Goal: Information Seeking & Learning: Find specific fact

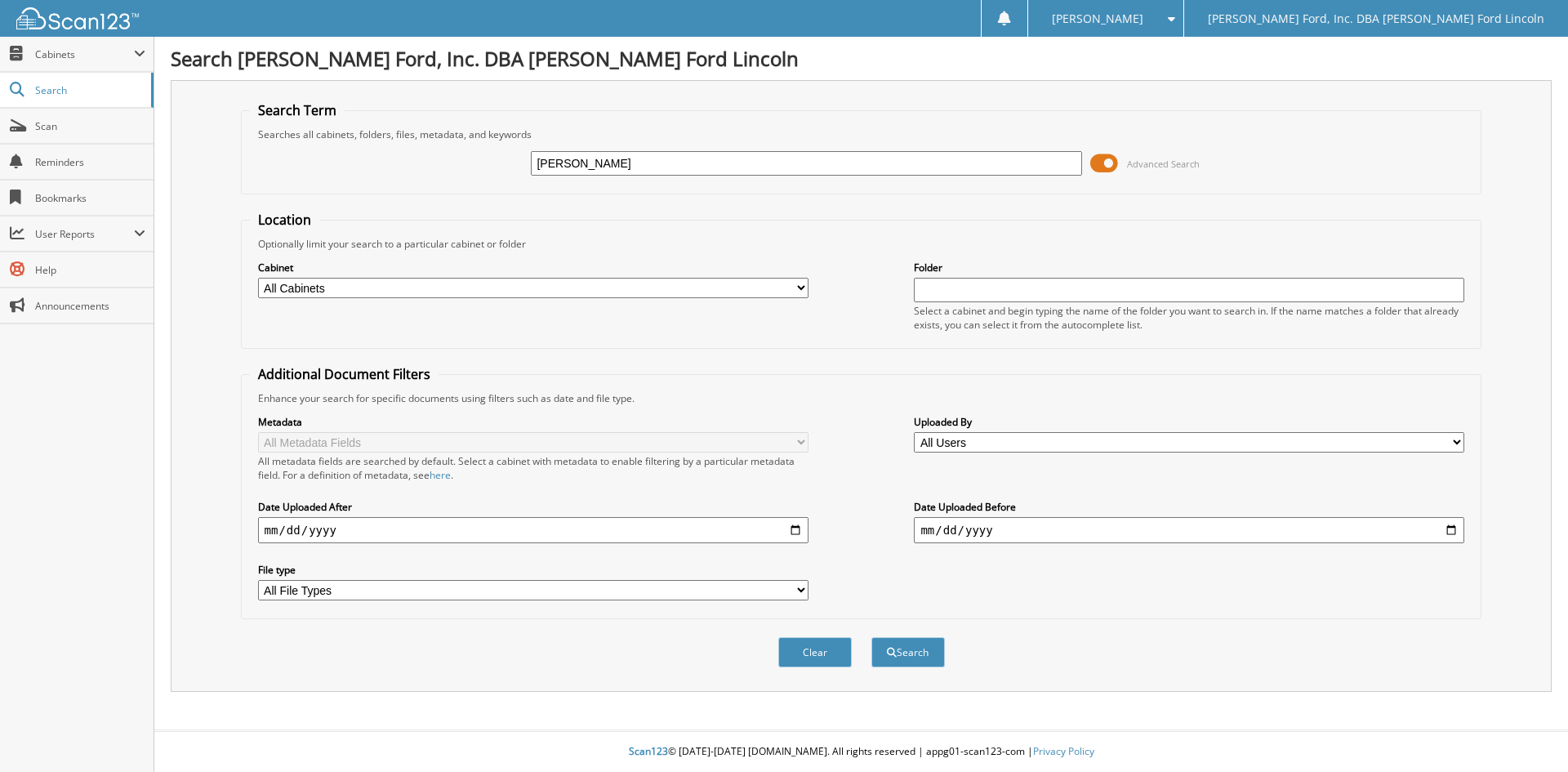
type input "[PERSON_NAME]"
click at [871, 637] on button "Search" at bounding box center [908, 652] width 73 height 30
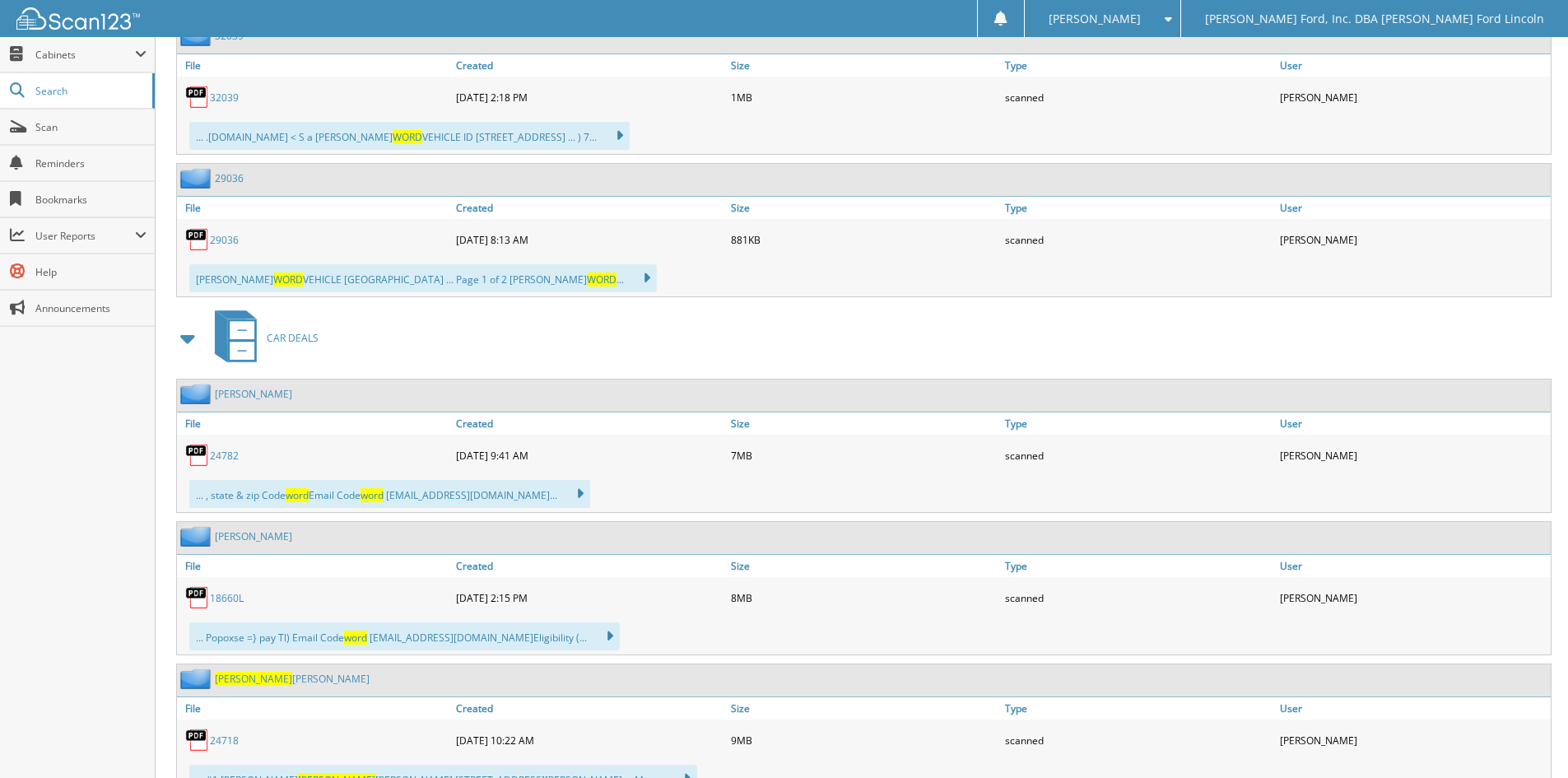
scroll to position [988, 0]
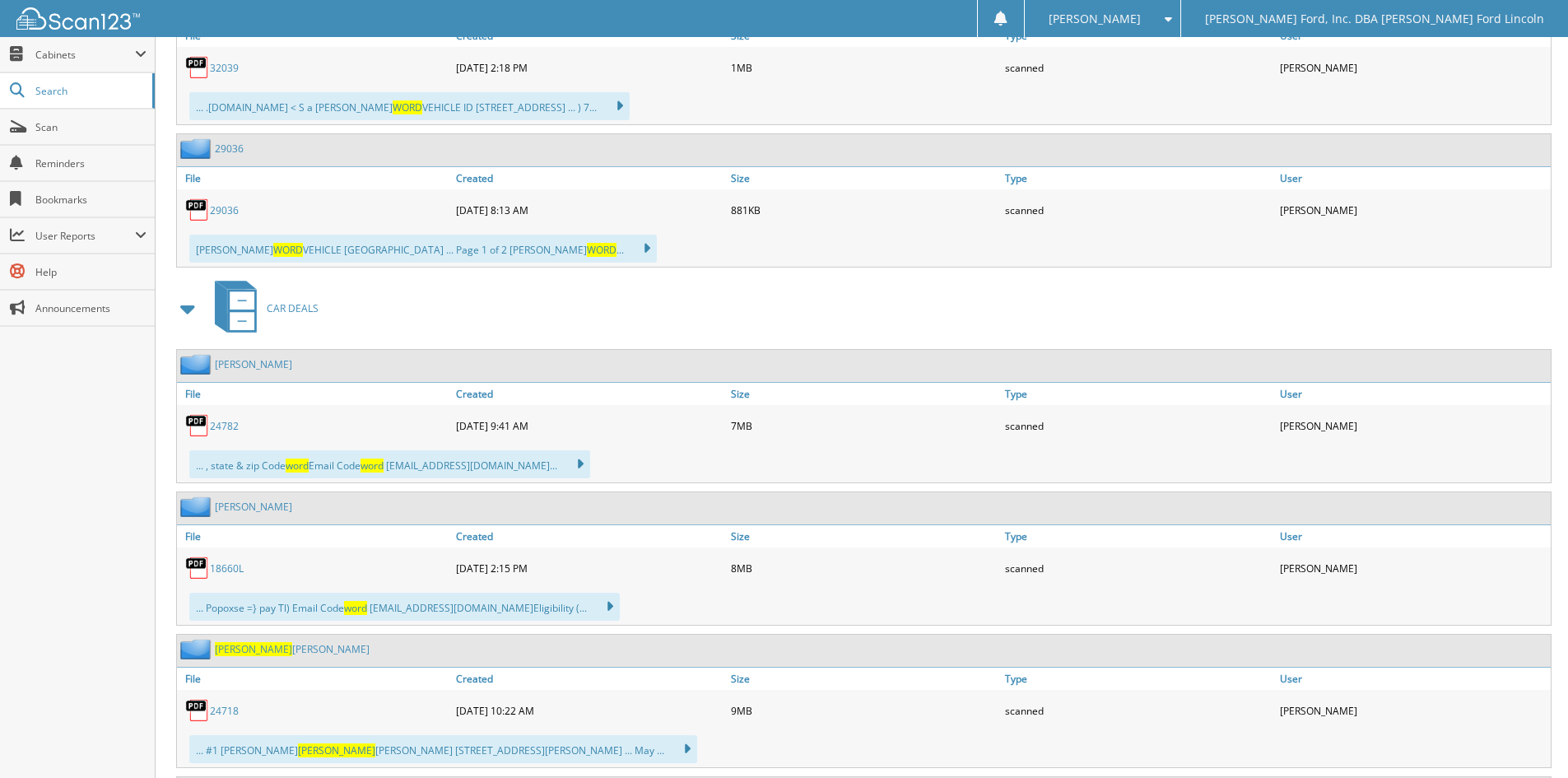
click at [227, 567] on link "18660L" at bounding box center [226, 568] width 33 height 14
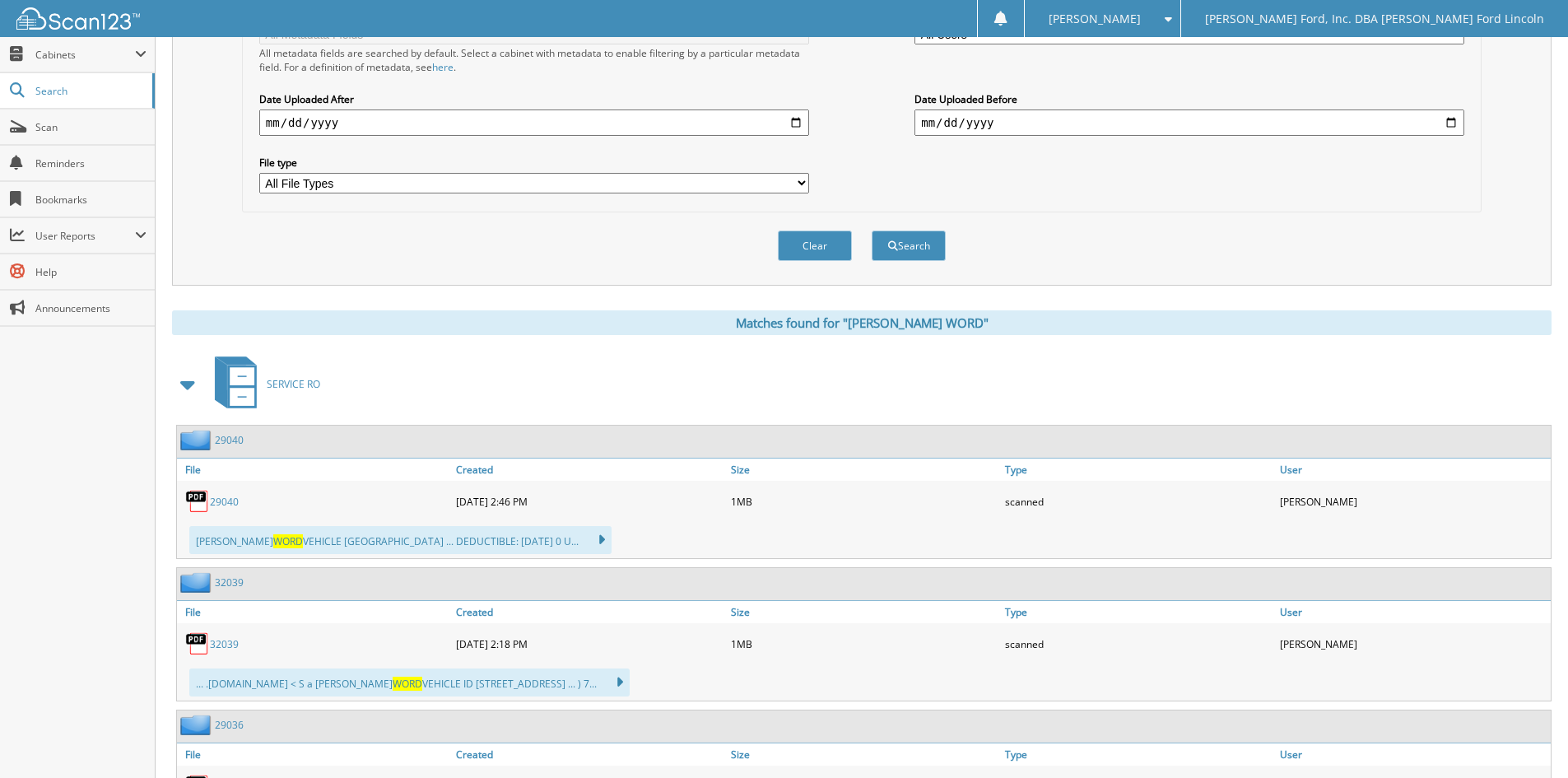
scroll to position [0, 0]
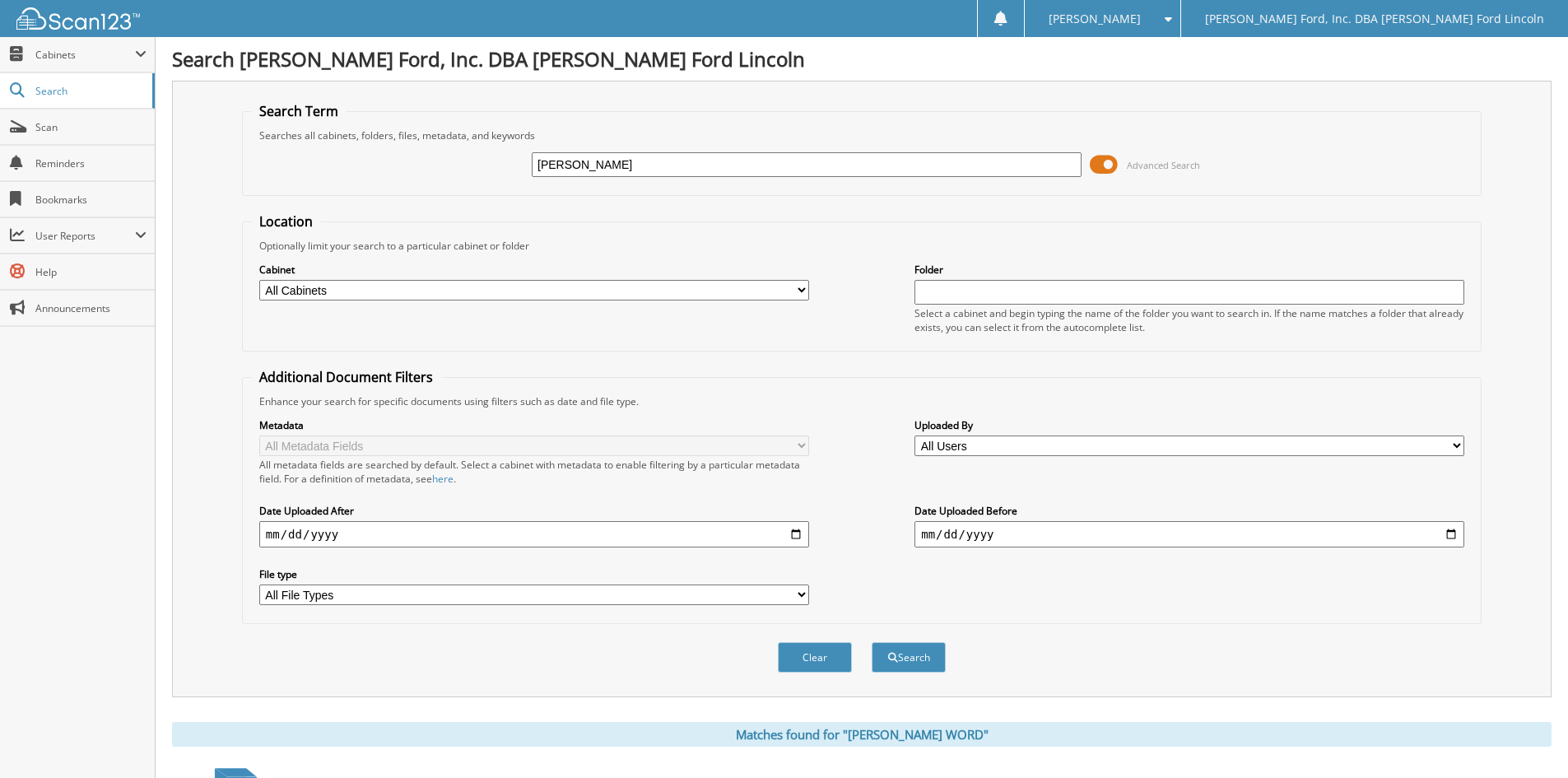
drag, startPoint x: 589, startPoint y: 158, endPoint x: 641, endPoint y: 171, distance: 53.6
click at [592, 157] on input "[PERSON_NAME]" at bounding box center [806, 164] width 550 height 25
type input "JONATHON WORD"
click at [872, 642] on button "Search" at bounding box center [909, 657] width 74 height 30
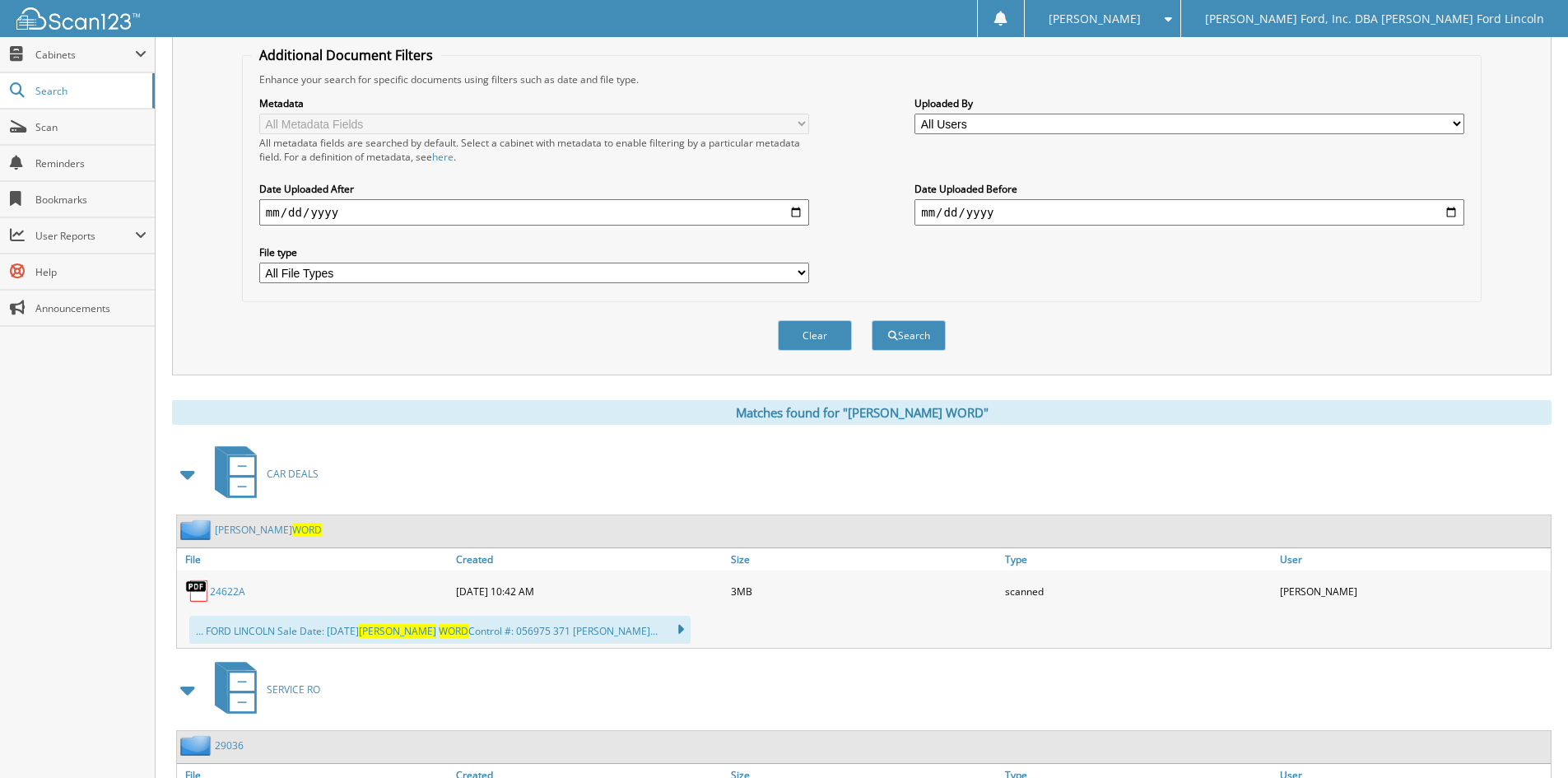
scroll to position [329, 0]
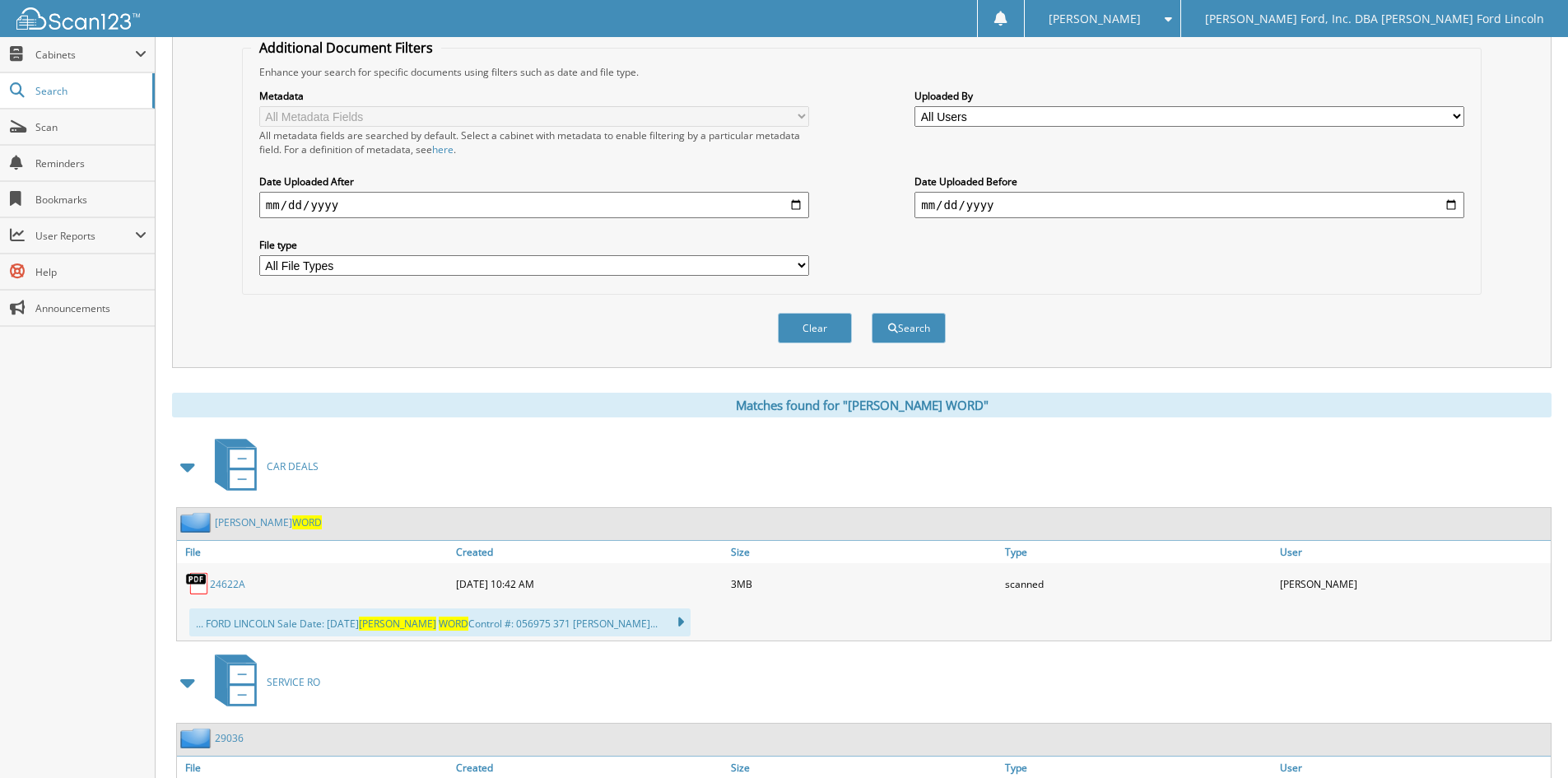
drag, startPoint x: 226, startPoint y: 579, endPoint x: 283, endPoint y: 570, distance: 57.7
click at [227, 578] on link "24622A" at bounding box center [227, 584] width 35 height 14
click at [228, 580] on link "24622A" at bounding box center [227, 584] width 35 height 14
drag, startPoint x: 222, startPoint y: 586, endPoint x: 311, endPoint y: 561, distance: 92.4
click at [224, 586] on link "24622A" at bounding box center [227, 584] width 35 height 14
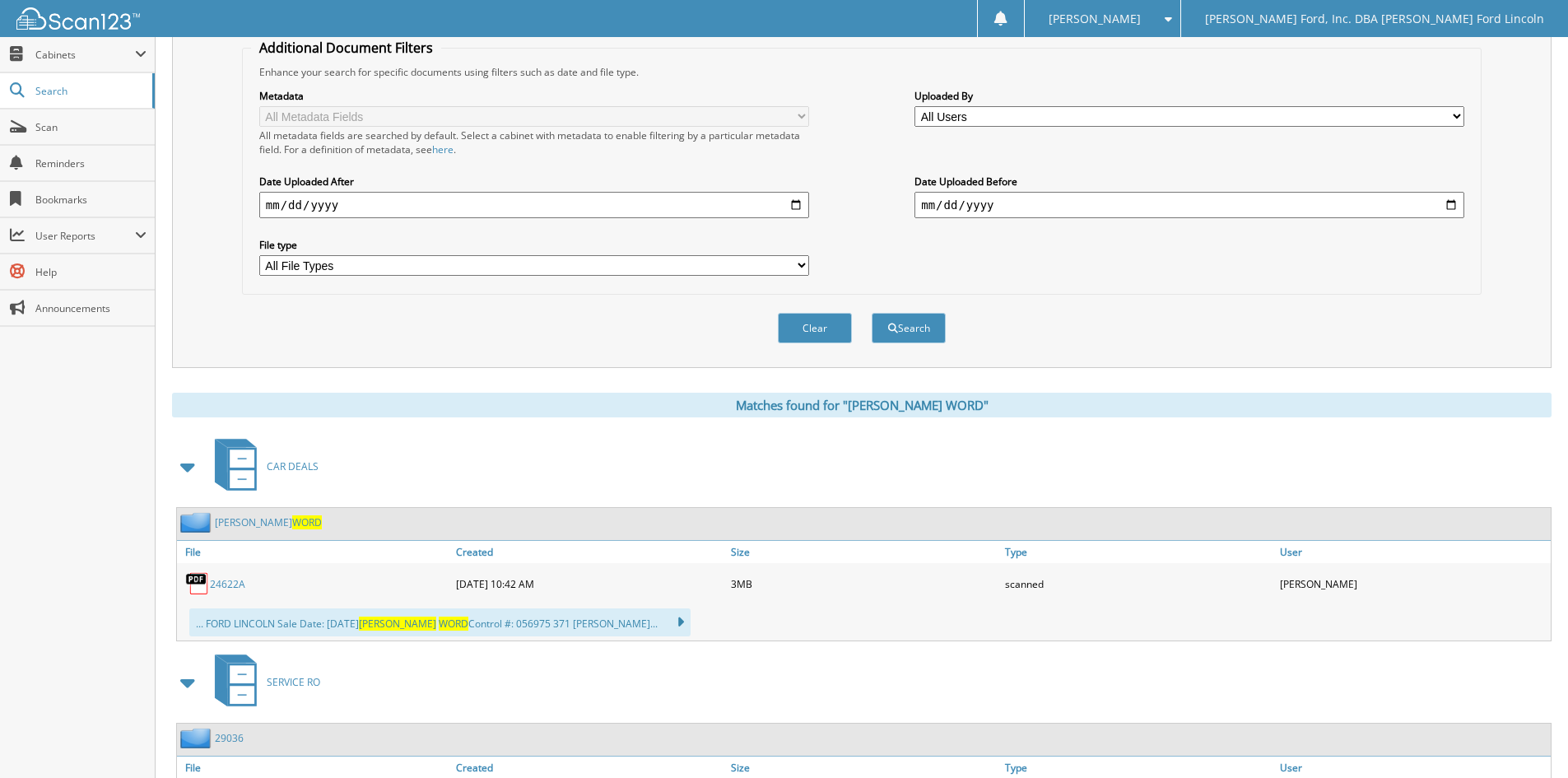
click at [228, 582] on link "24622A" at bounding box center [227, 584] width 35 height 14
click at [70, 127] on span "Scan" at bounding box center [90, 127] width 111 height 14
